Goal: Task Accomplishment & Management: Manage account settings

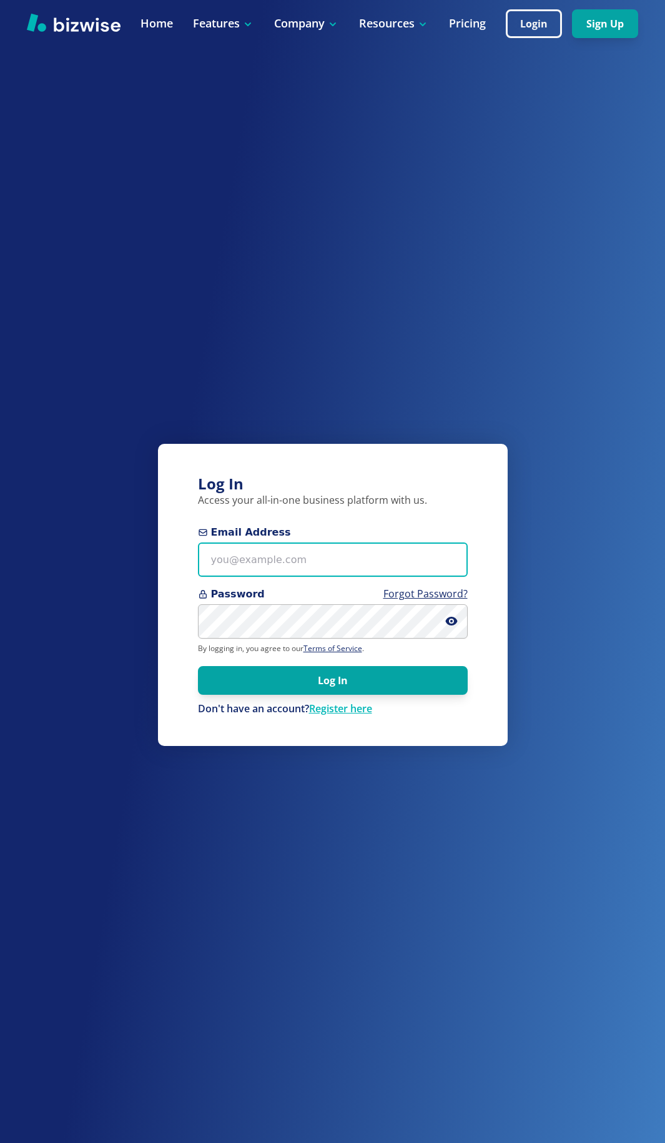
click at [307, 569] on input "Email Address" at bounding box center [333, 560] width 270 height 34
paste input "[EMAIL_ADDRESS][DOMAIN_NAME]"
type input "[EMAIL_ADDRESS][DOMAIN_NAME]"
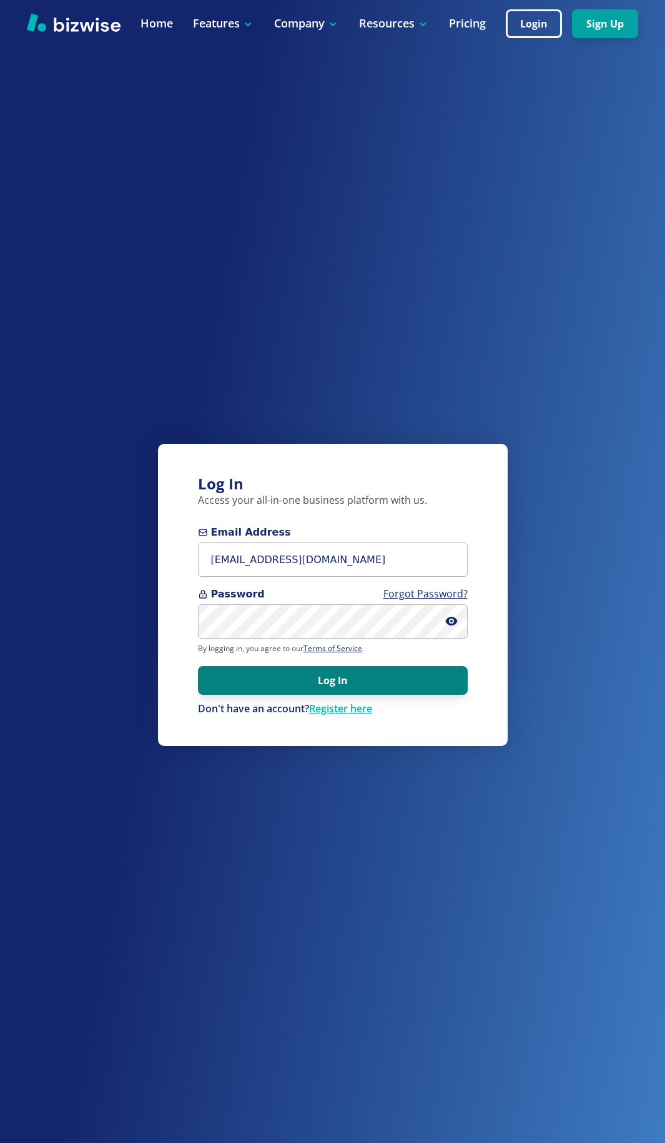
click at [386, 674] on button "Log In" at bounding box center [333, 680] width 270 height 29
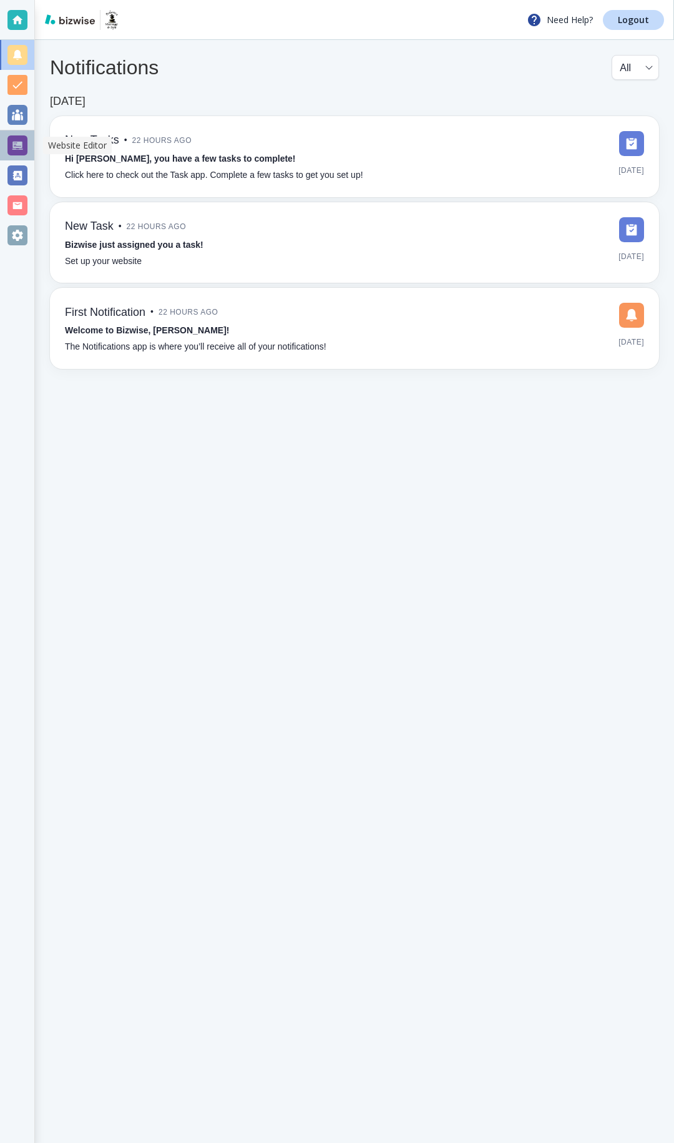
click at [26, 138] on div at bounding box center [17, 145] width 20 height 20
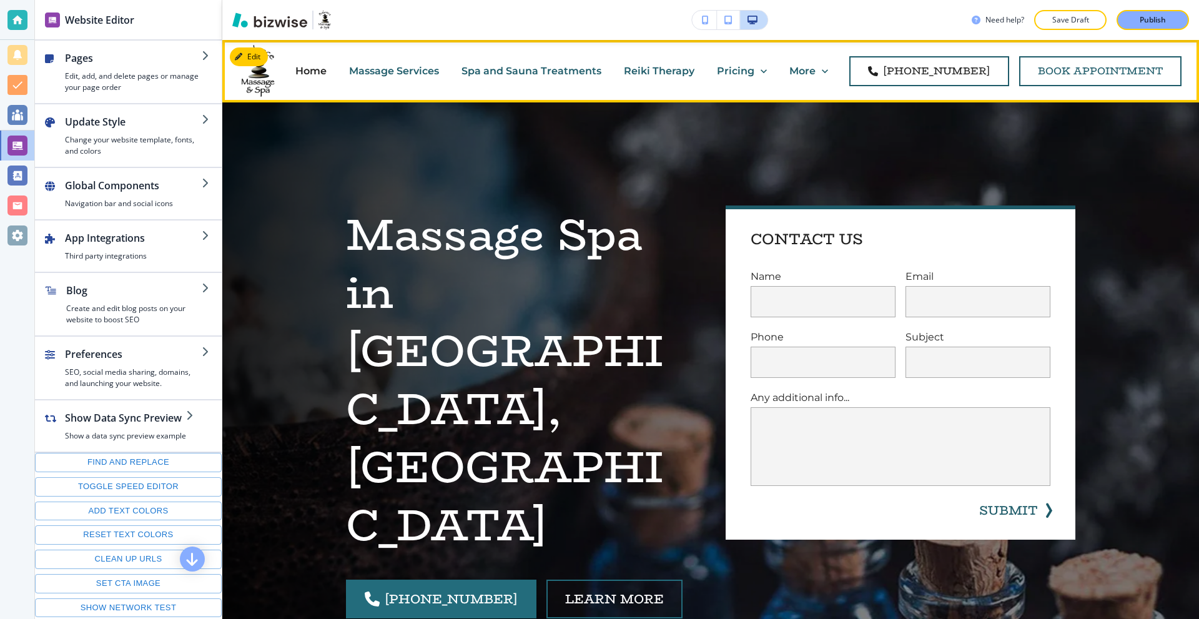
click at [674, 72] on link "Book Appointment" at bounding box center [1100, 71] width 162 height 30
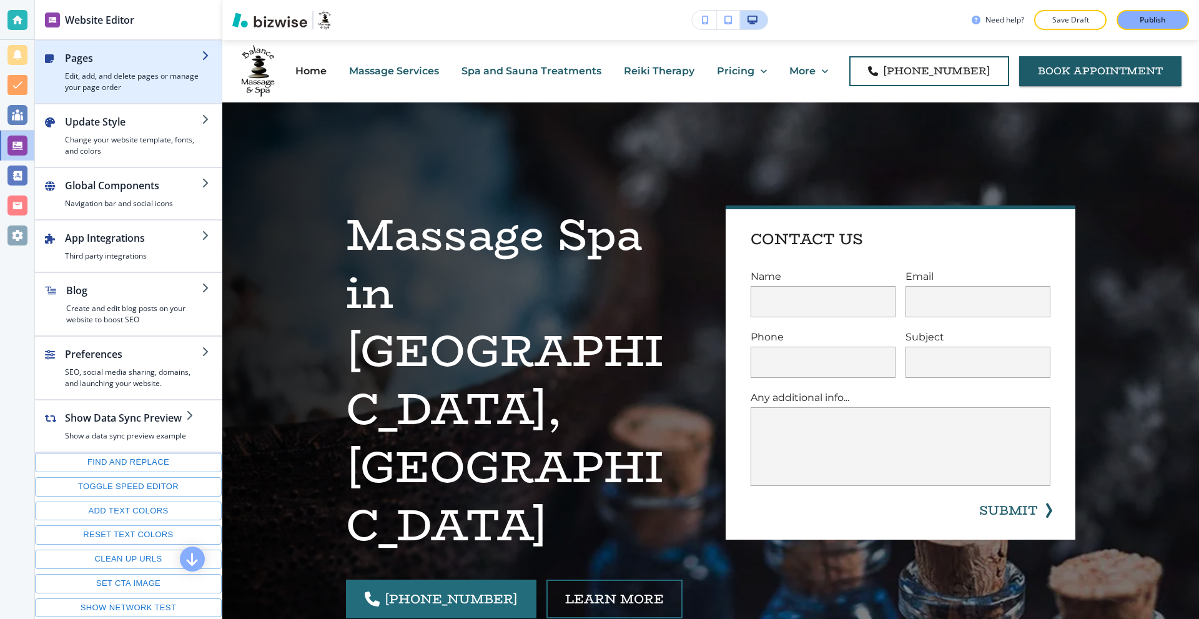
click at [114, 61] on h2 "Pages" at bounding box center [133, 58] width 137 height 15
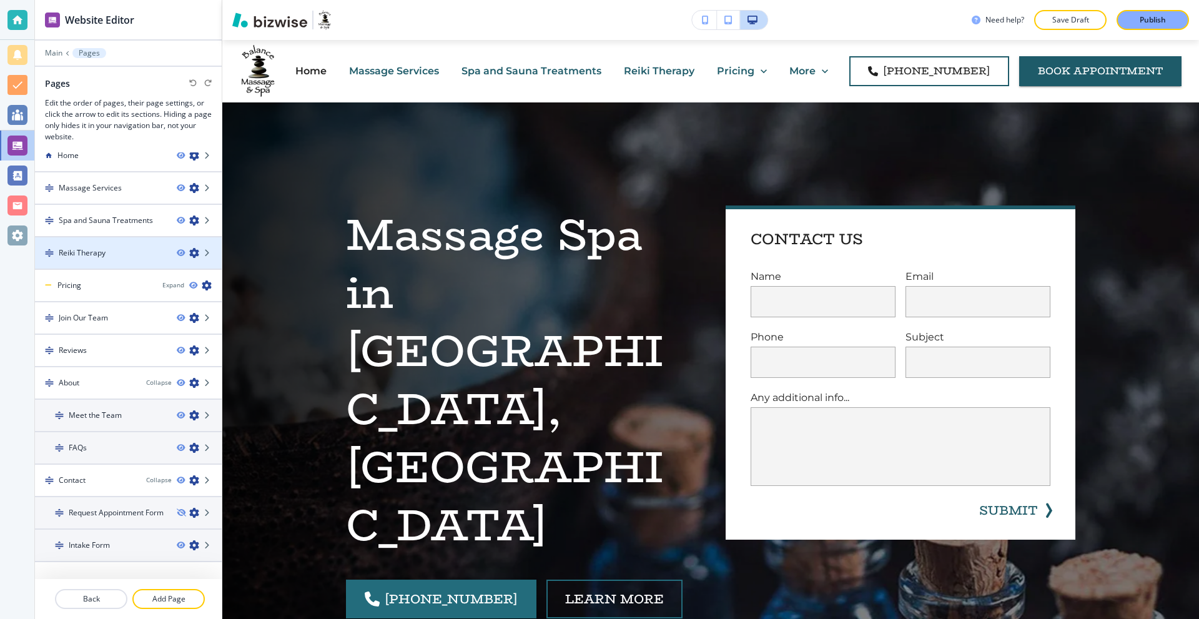
scroll to position [15, 0]
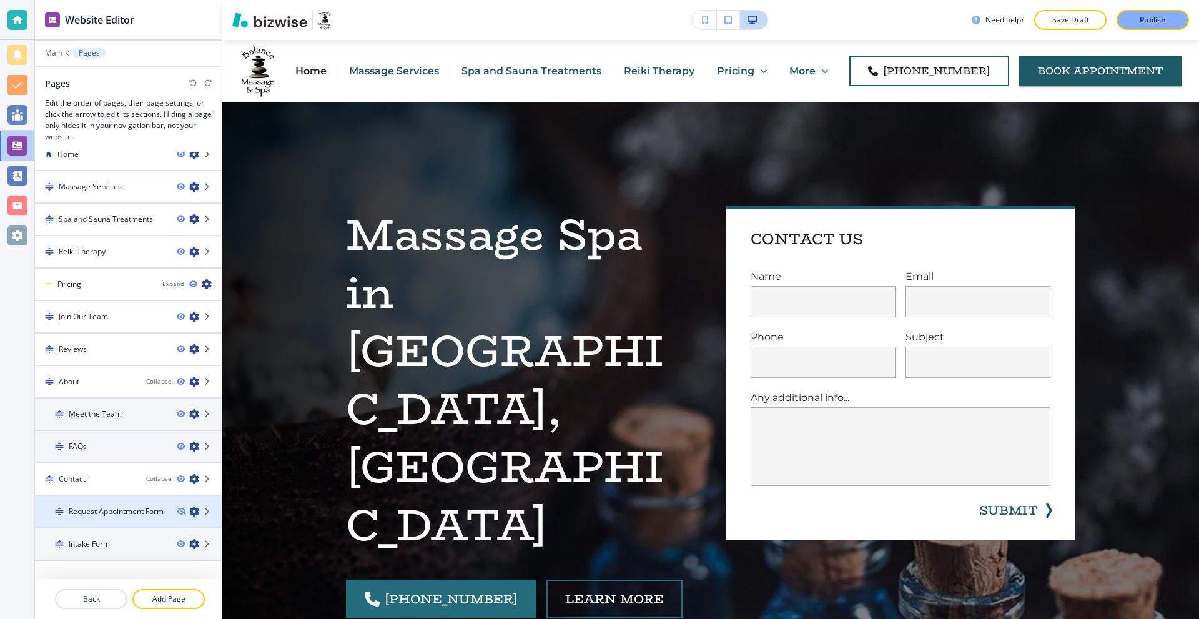
click at [116, 519] on div at bounding box center [128, 522] width 187 height 10
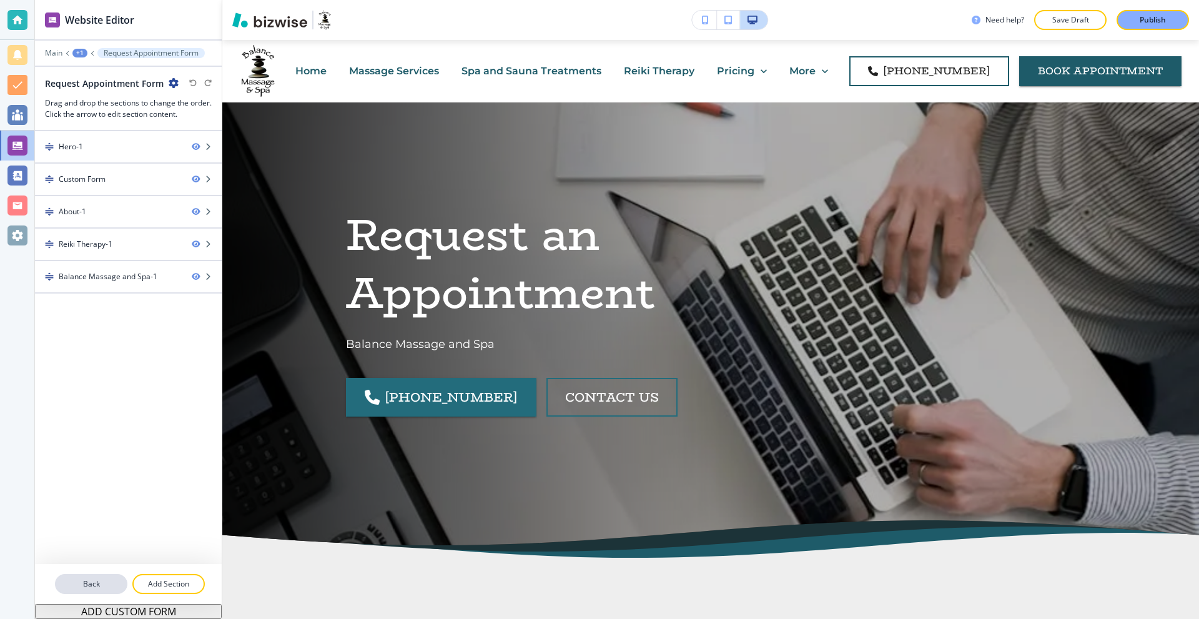
click at [92, 579] on p "Back" at bounding box center [91, 583] width 70 height 11
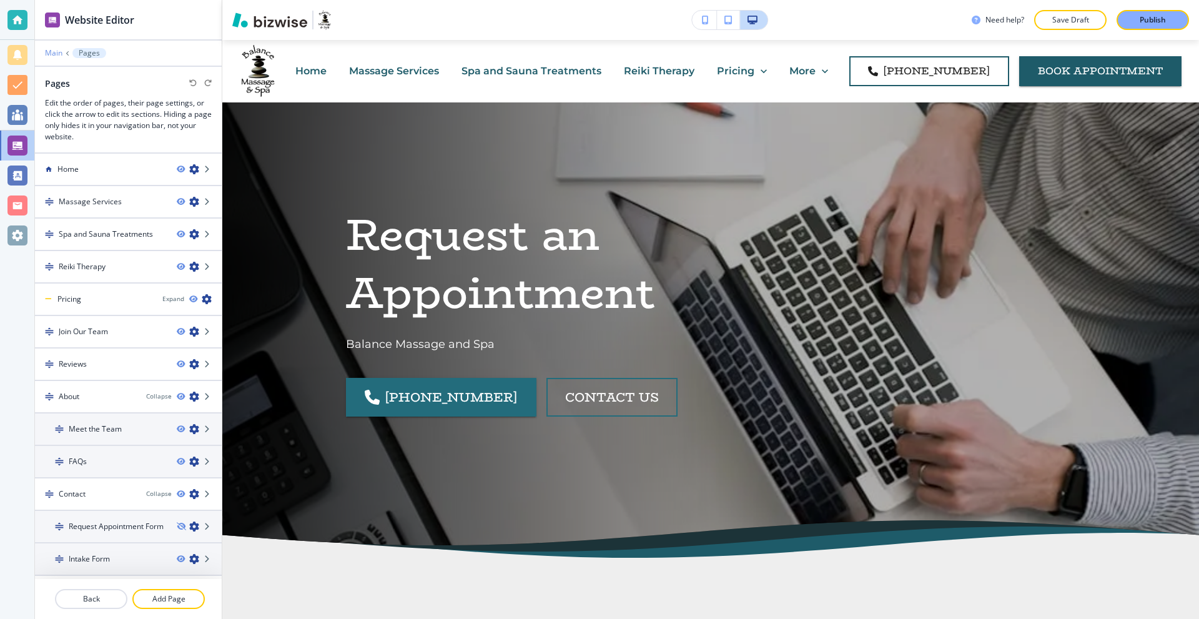
click at [56, 51] on p "Main" at bounding box center [53, 53] width 17 height 9
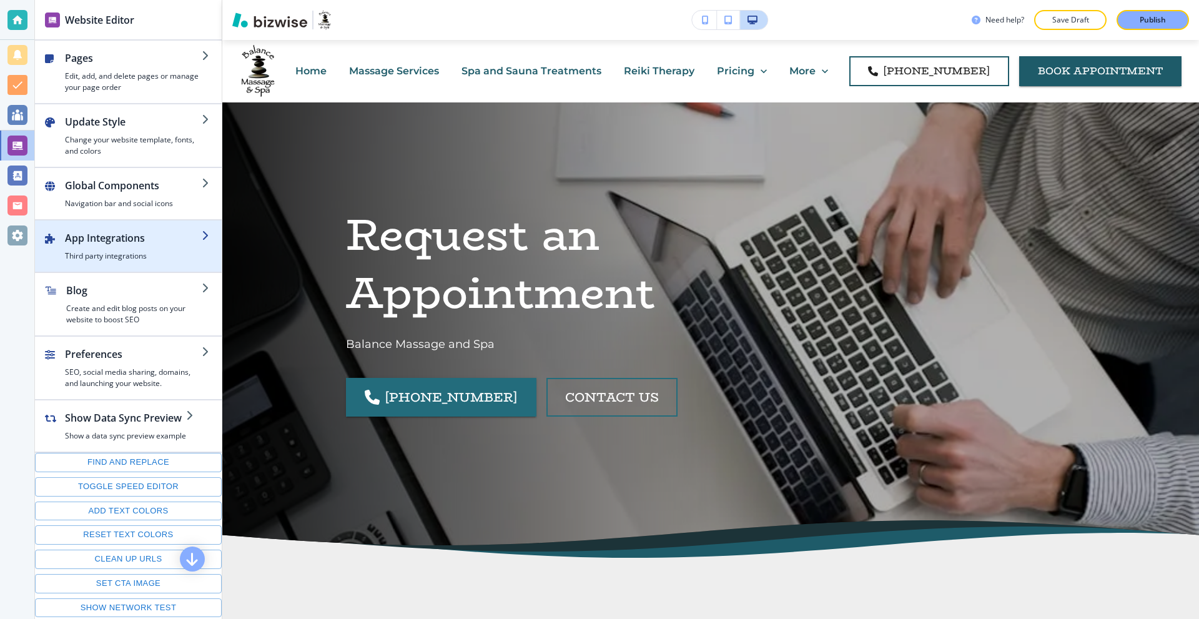
click at [157, 265] on div "button" at bounding box center [128, 267] width 187 height 10
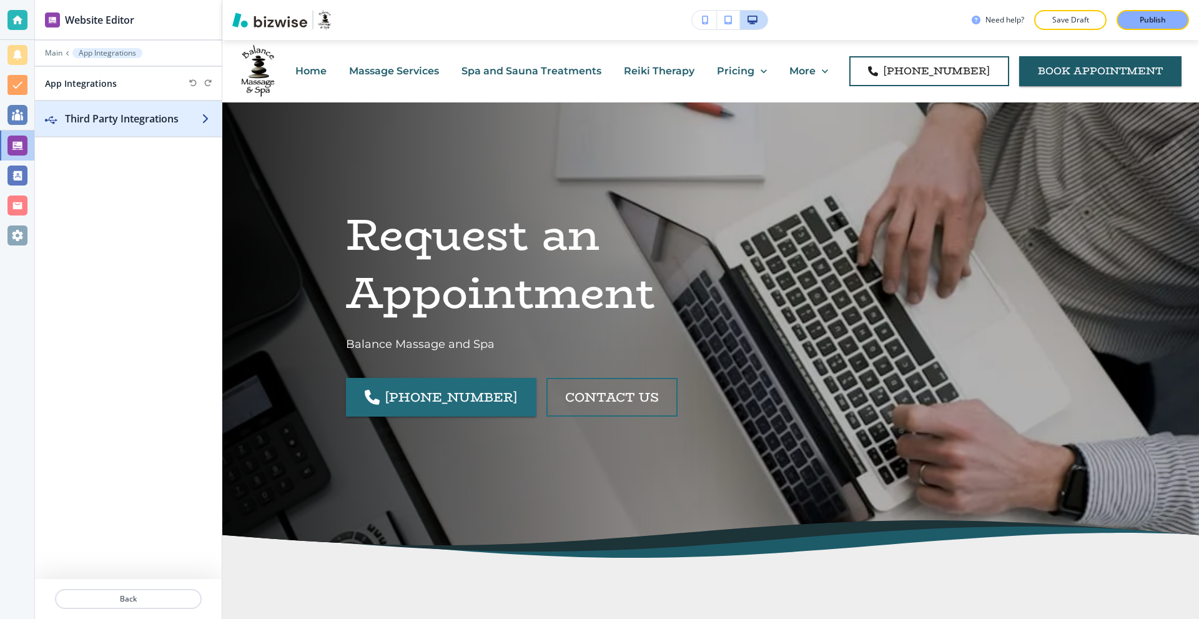
click at [121, 122] on h2 "Third Party Integrations" at bounding box center [133, 118] width 137 height 15
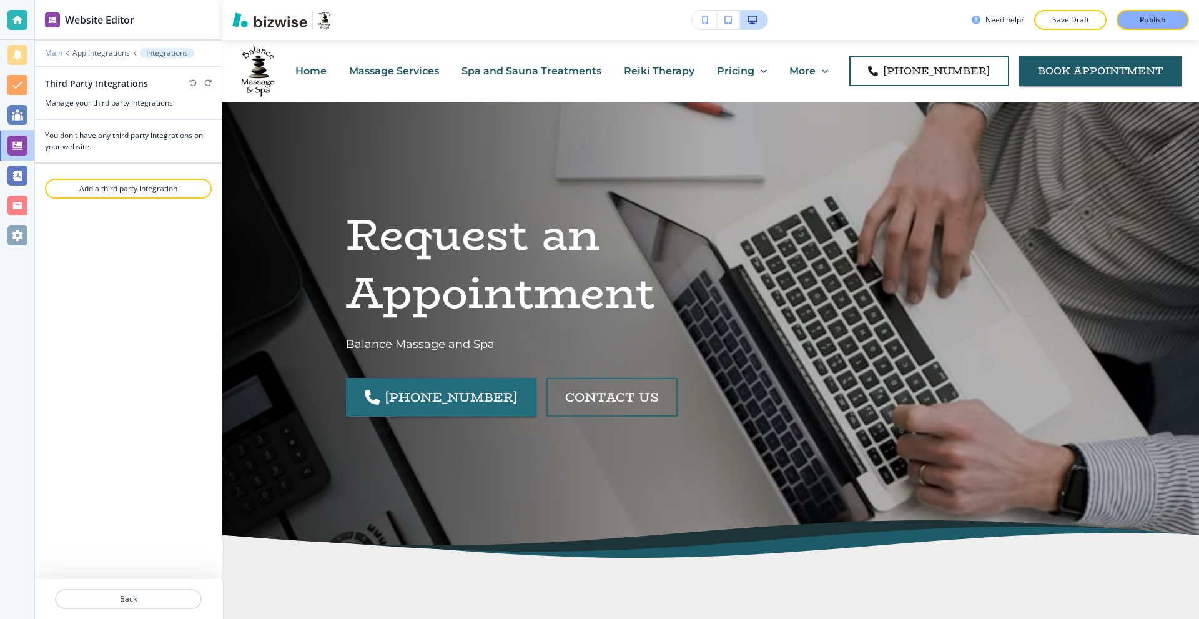
click at [56, 56] on p "Main" at bounding box center [53, 53] width 17 height 9
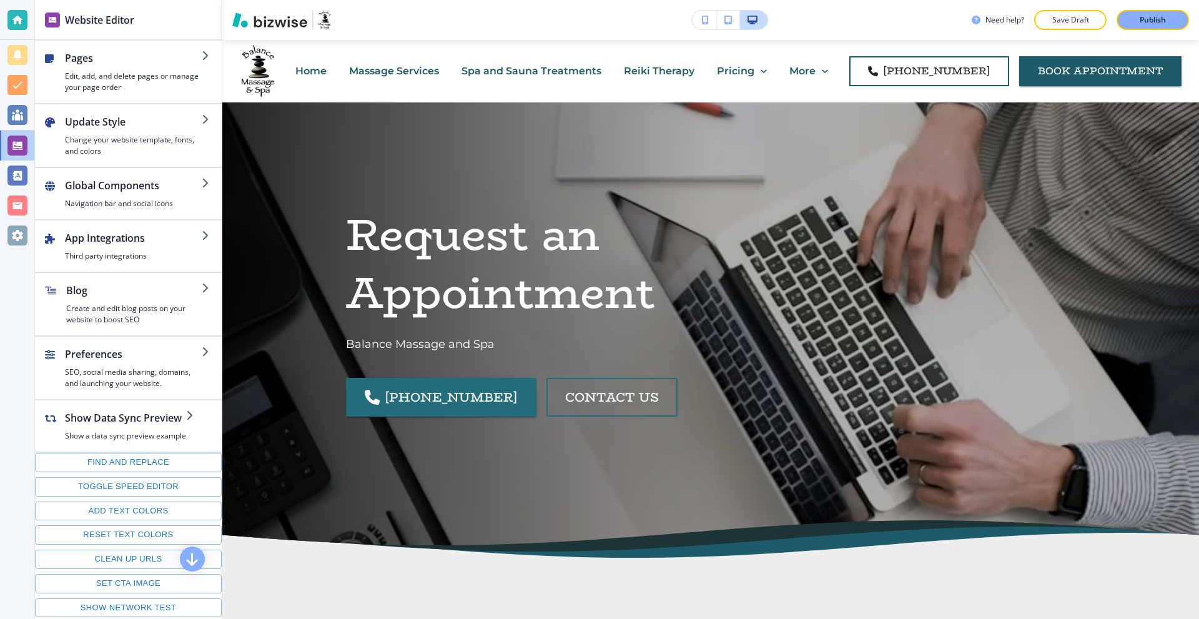
click at [11, 17] on div at bounding box center [17, 20] width 20 height 20
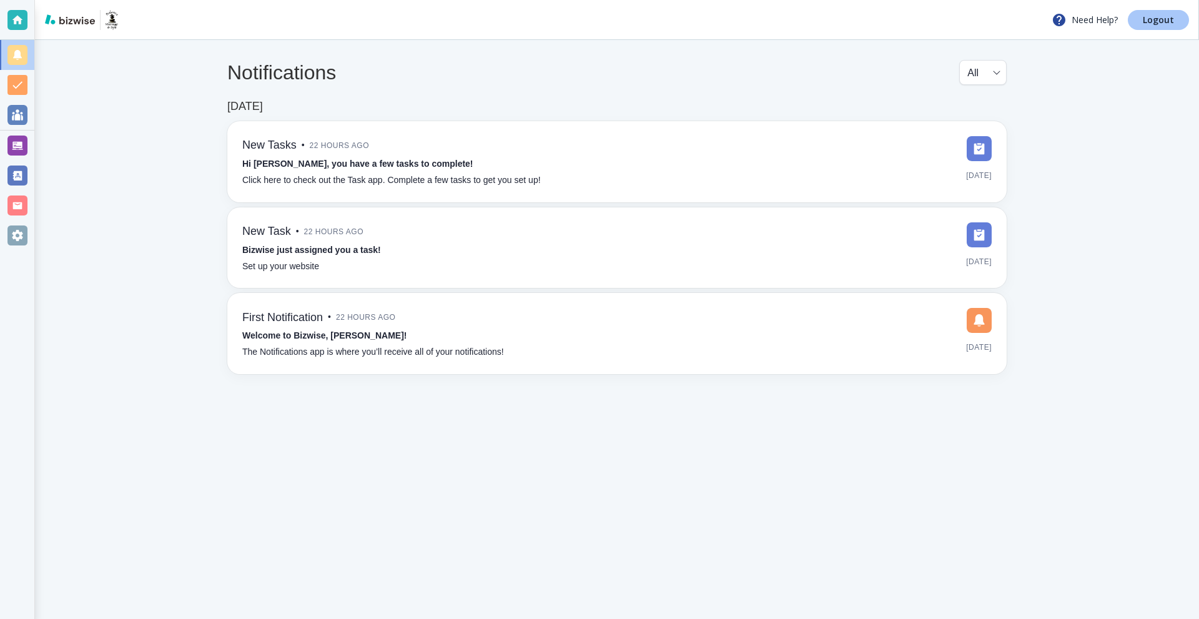
drag, startPoint x: 1159, startPoint y: 26, endPoint x: 945, endPoint y: 119, distance: 234.3
click at [674, 26] on link "Logout" at bounding box center [1158, 20] width 61 height 20
